Goal: Information Seeking & Learning: Learn about a topic

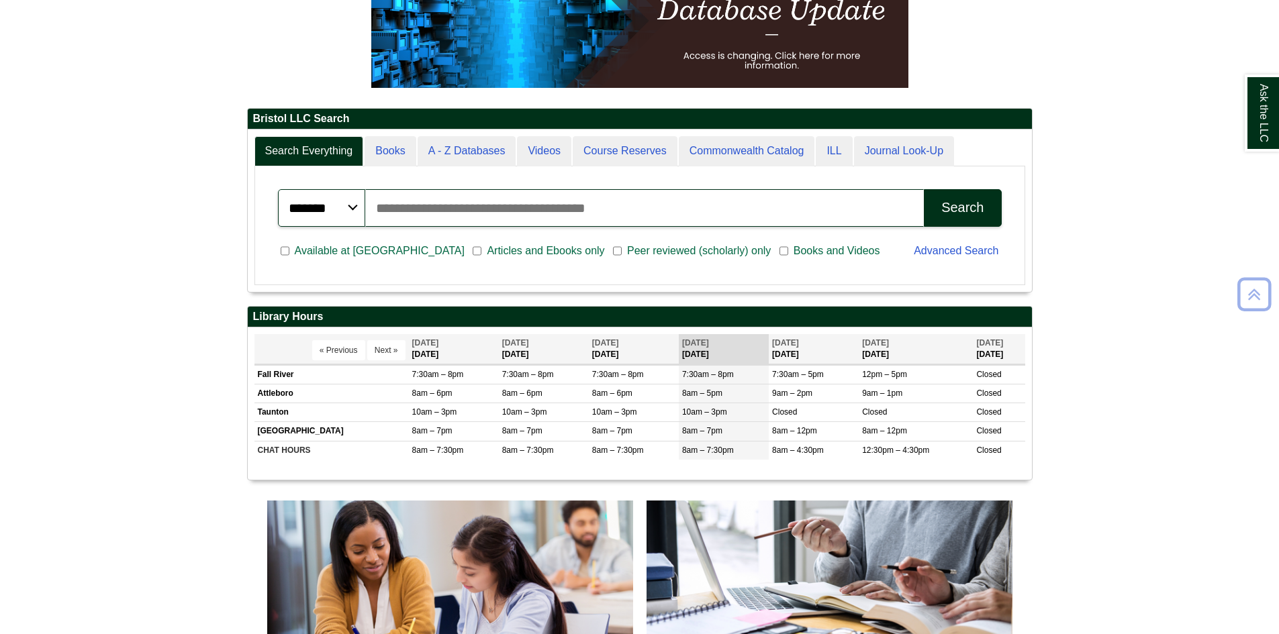
click at [458, 436] on td "8am – 7pm" at bounding box center [454, 431] width 90 height 19
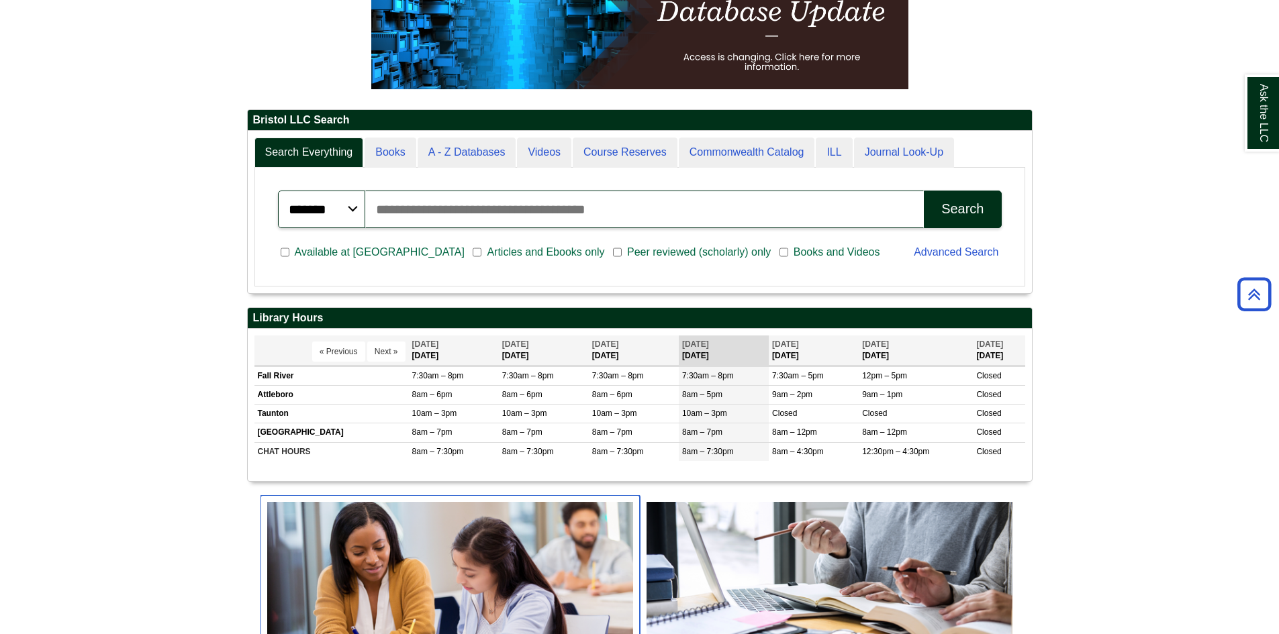
click at [448, 508] on img "slideshow" at bounding box center [450, 598] width 379 height 204
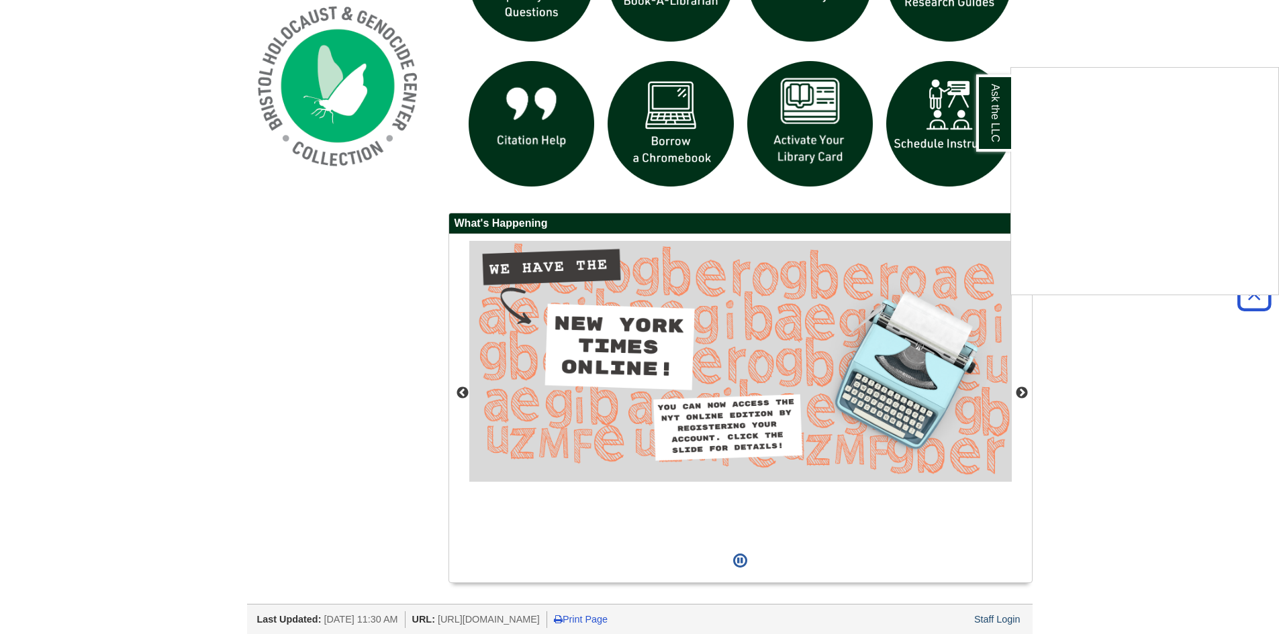
scroll to position [1082, 0]
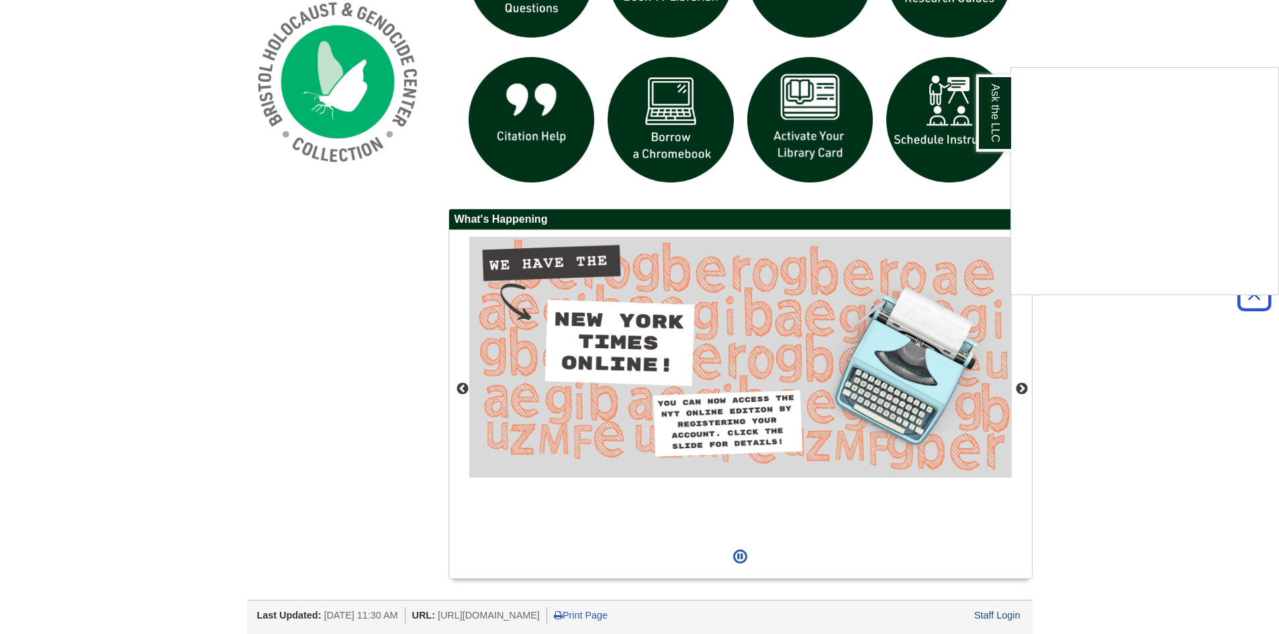
click at [1000, 619] on div "Ask the LLC" at bounding box center [639, 317] width 1279 height 634
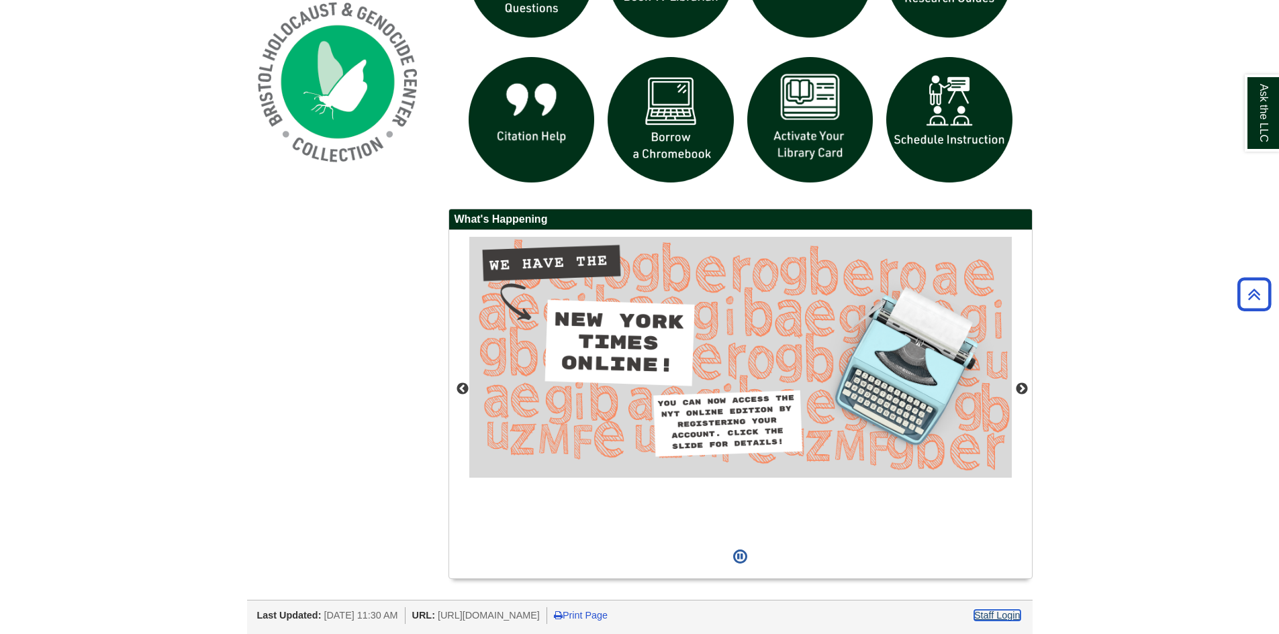
click at [1000, 614] on link "Staff Login" at bounding box center [997, 615] width 46 height 11
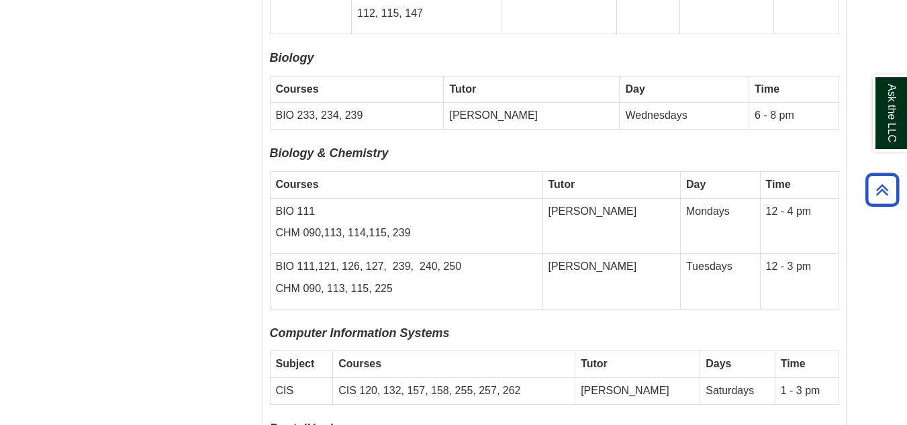
scroll to position [5763, 0]
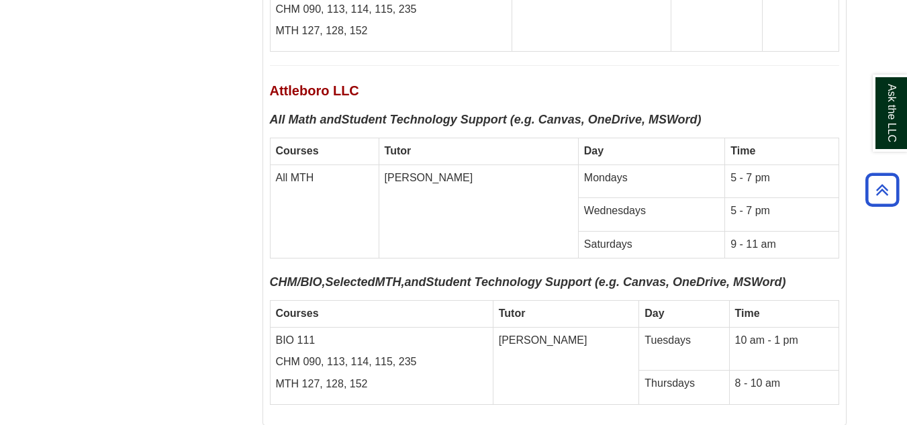
scroll to position [1336, 0]
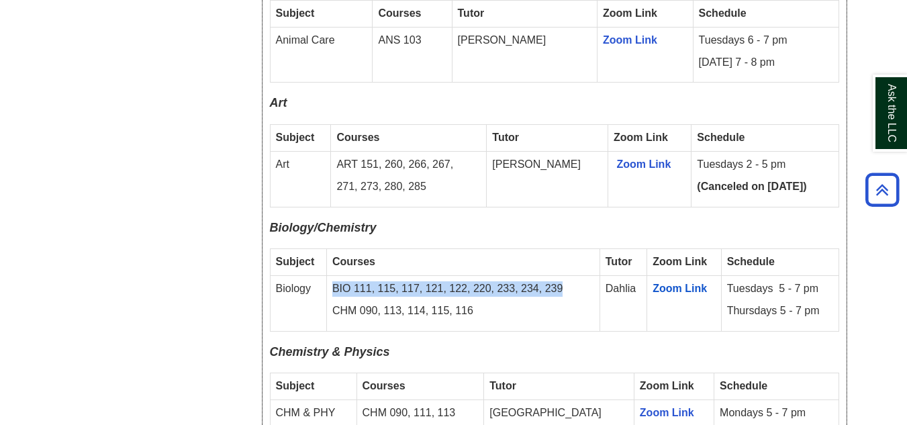
drag, startPoint x: 564, startPoint y: 273, endPoint x: 327, endPoint y: 273, distance: 237.0
click at [327, 275] on td "BIO 111, 115, 117, 121, 122, 220, 233, 234, 239 CHM 090, 113, 114, 115, 116" at bounding box center [462, 303] width 273 height 56
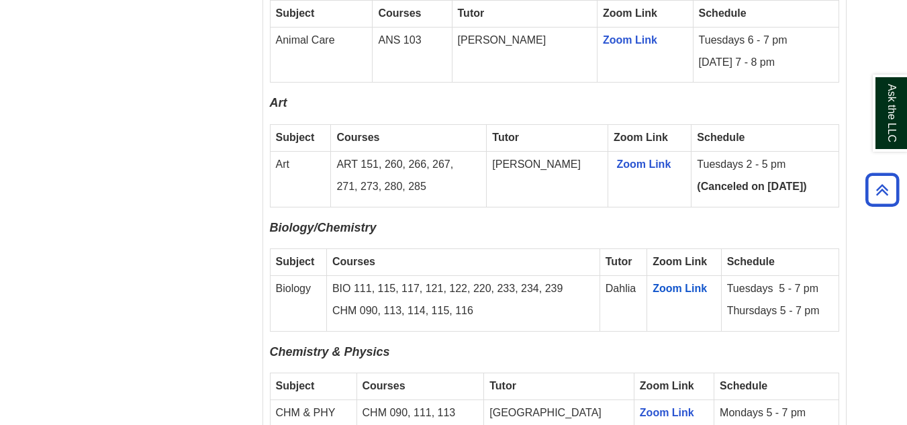
drag, startPoint x: 845, startPoint y: 314, endPoint x: 269, endPoint y: 234, distance: 581.5
copy div
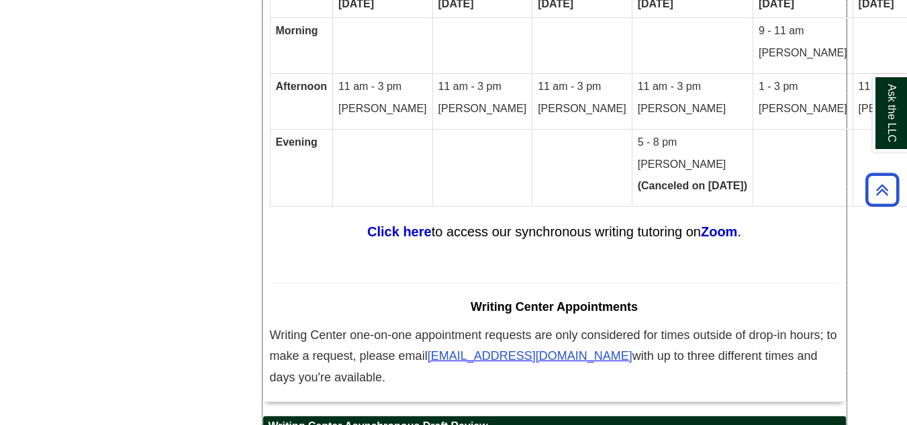
scroll to position [8483, 0]
